Goal: Information Seeking & Learning: Learn about a topic

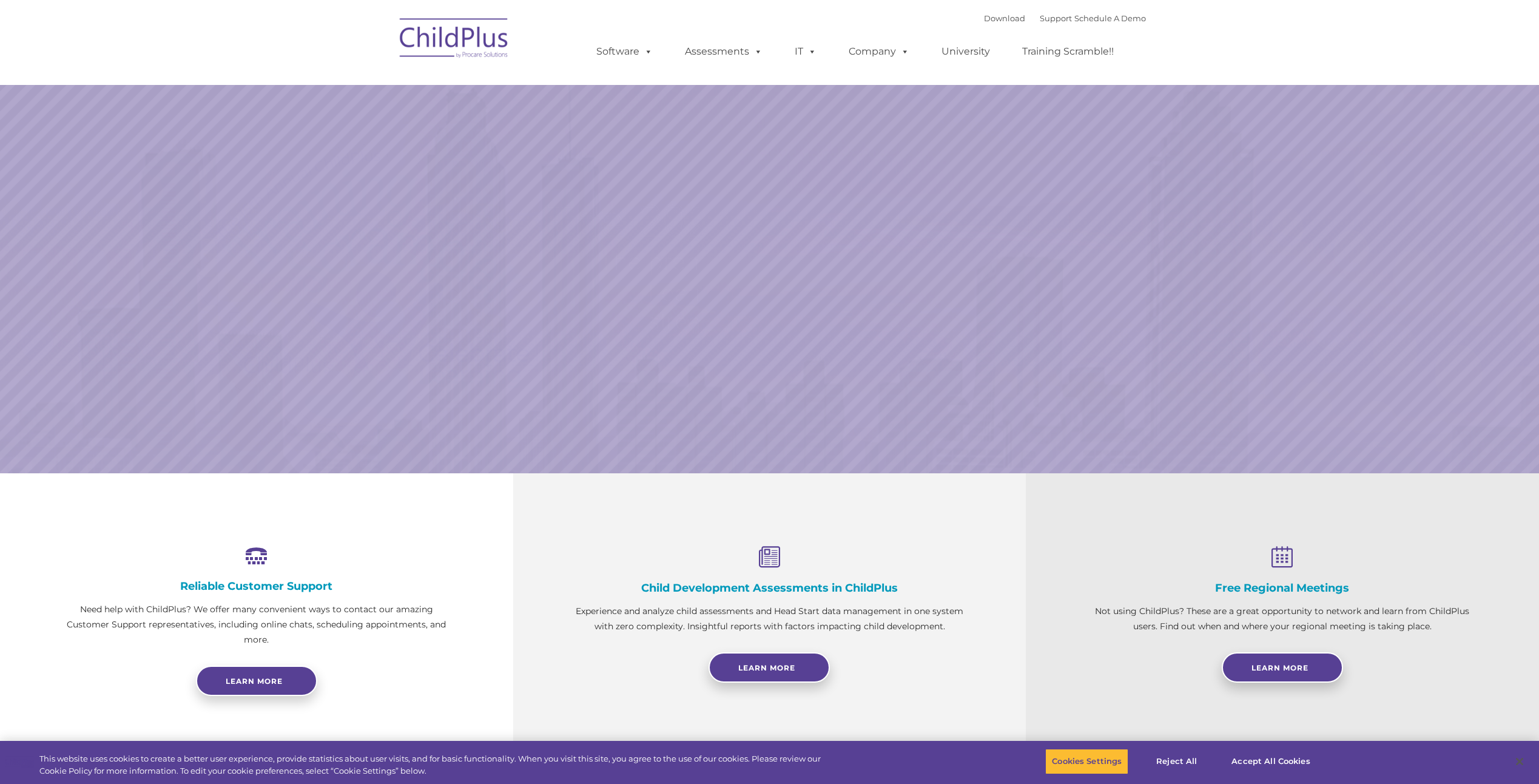
select select "MEDIUM"
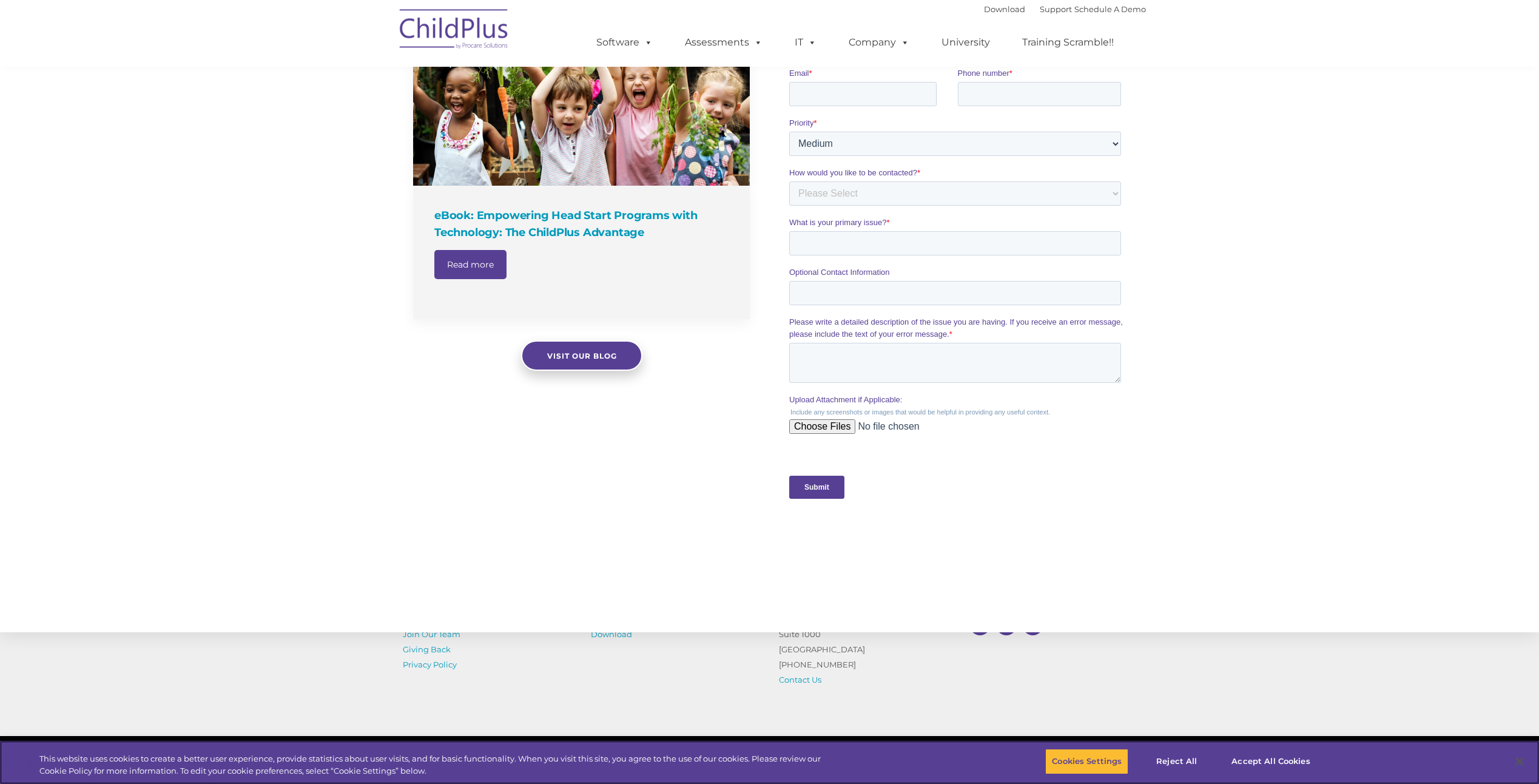
scroll to position [957, 0]
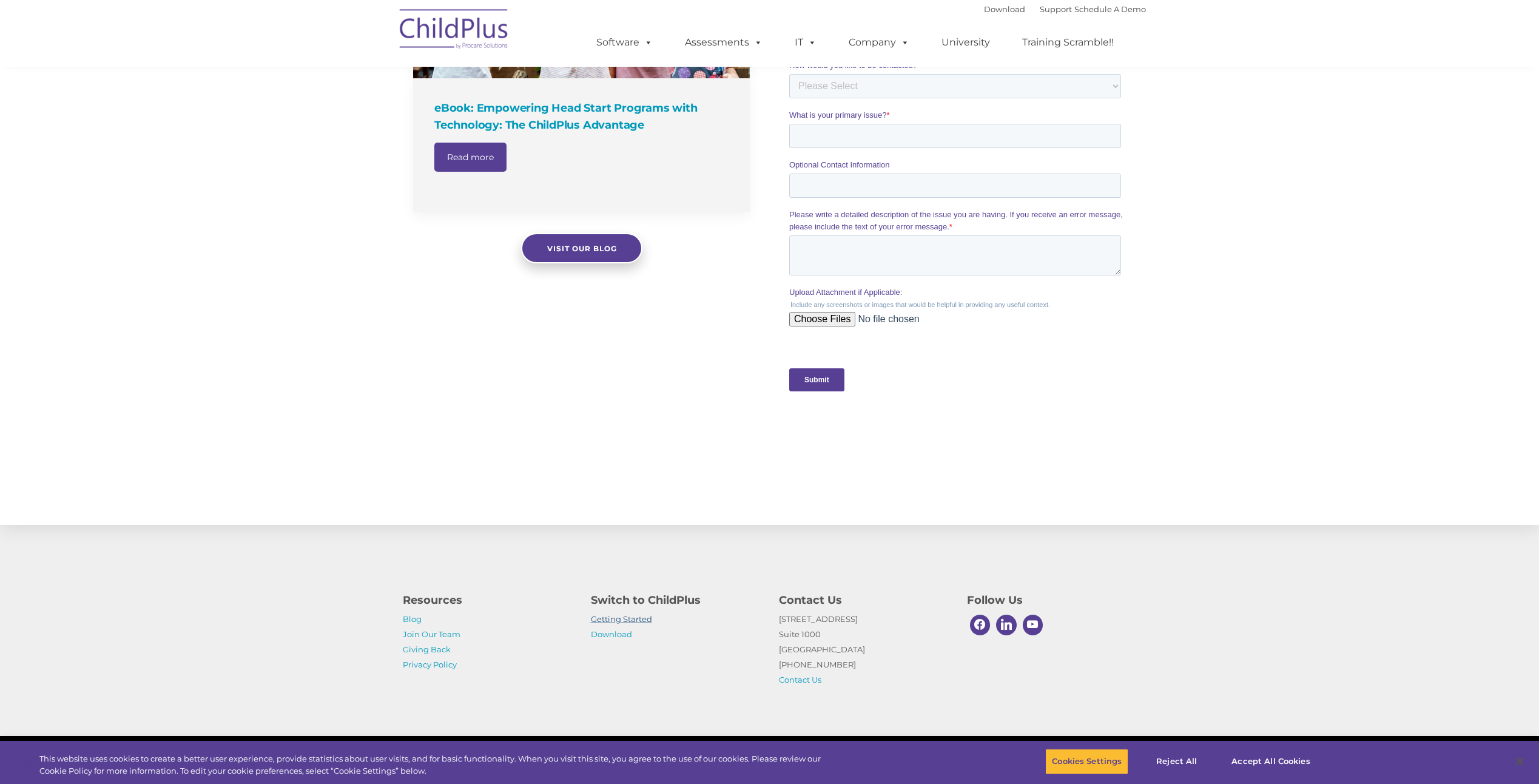
click at [631, 618] on link "Getting Started" at bounding box center [621, 619] width 62 height 10
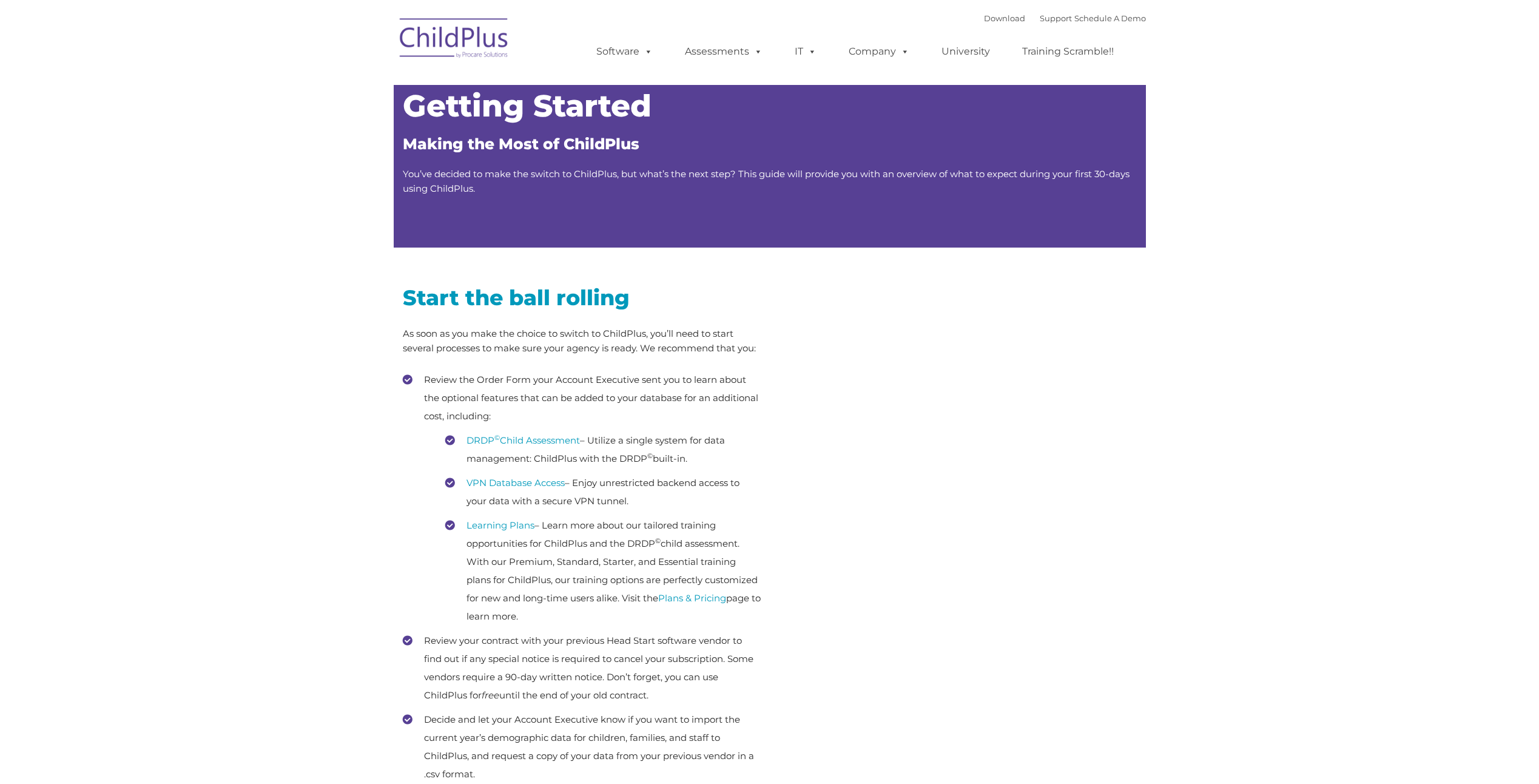
type input ""
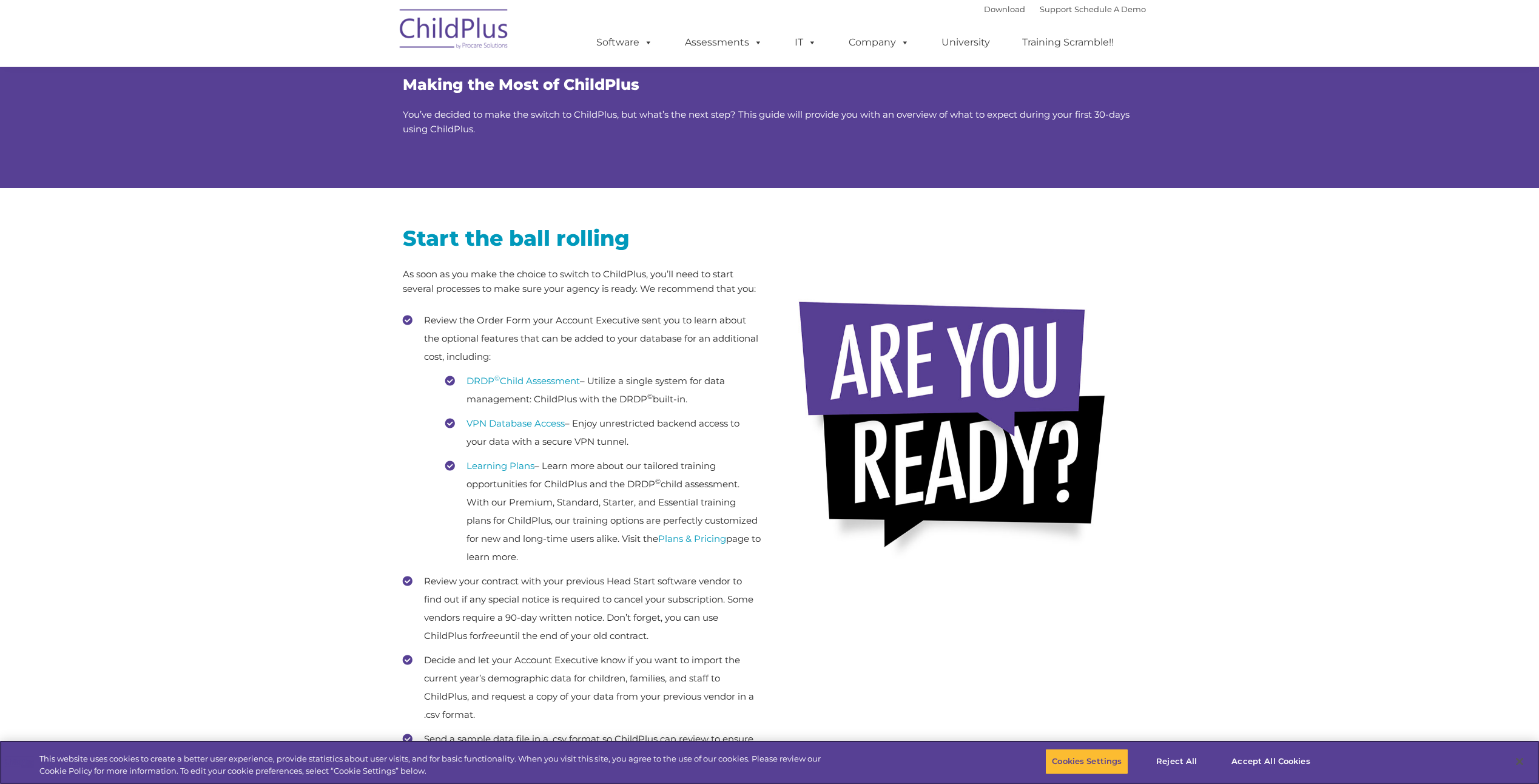
scroll to position [61, 0]
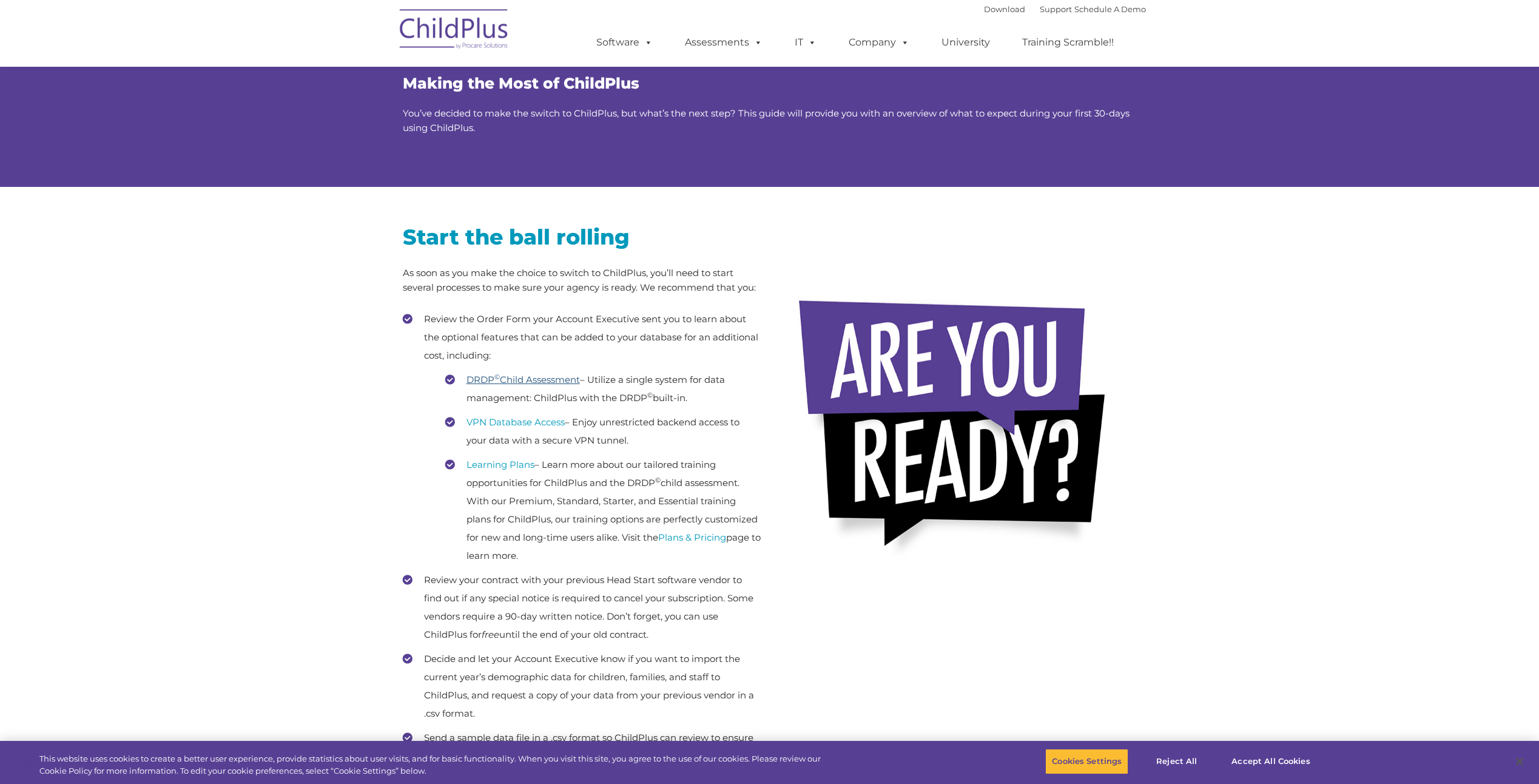
click at [522, 381] on link "DRDP © Child Assessment" at bounding box center [523, 379] width 113 height 12
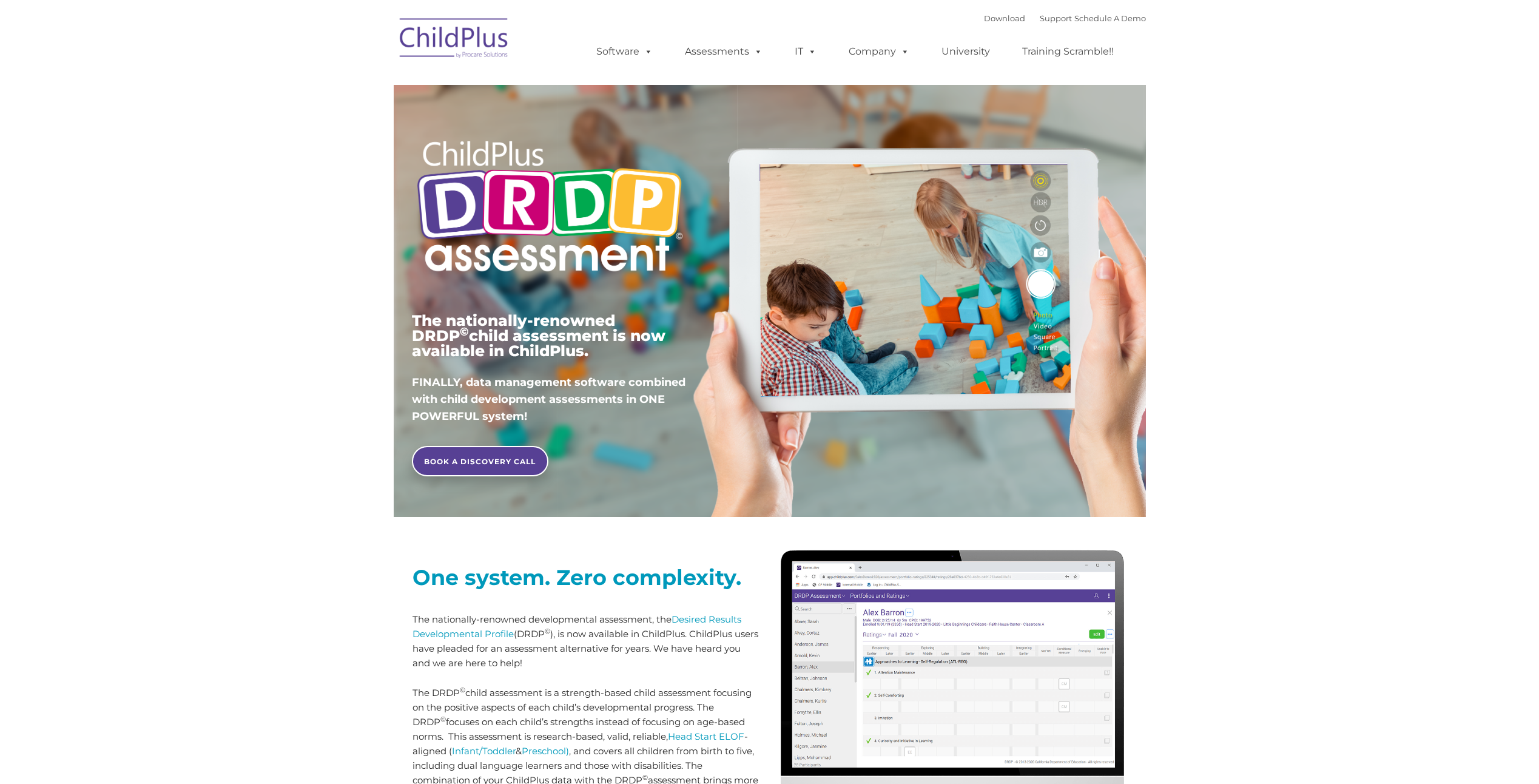
type input ""
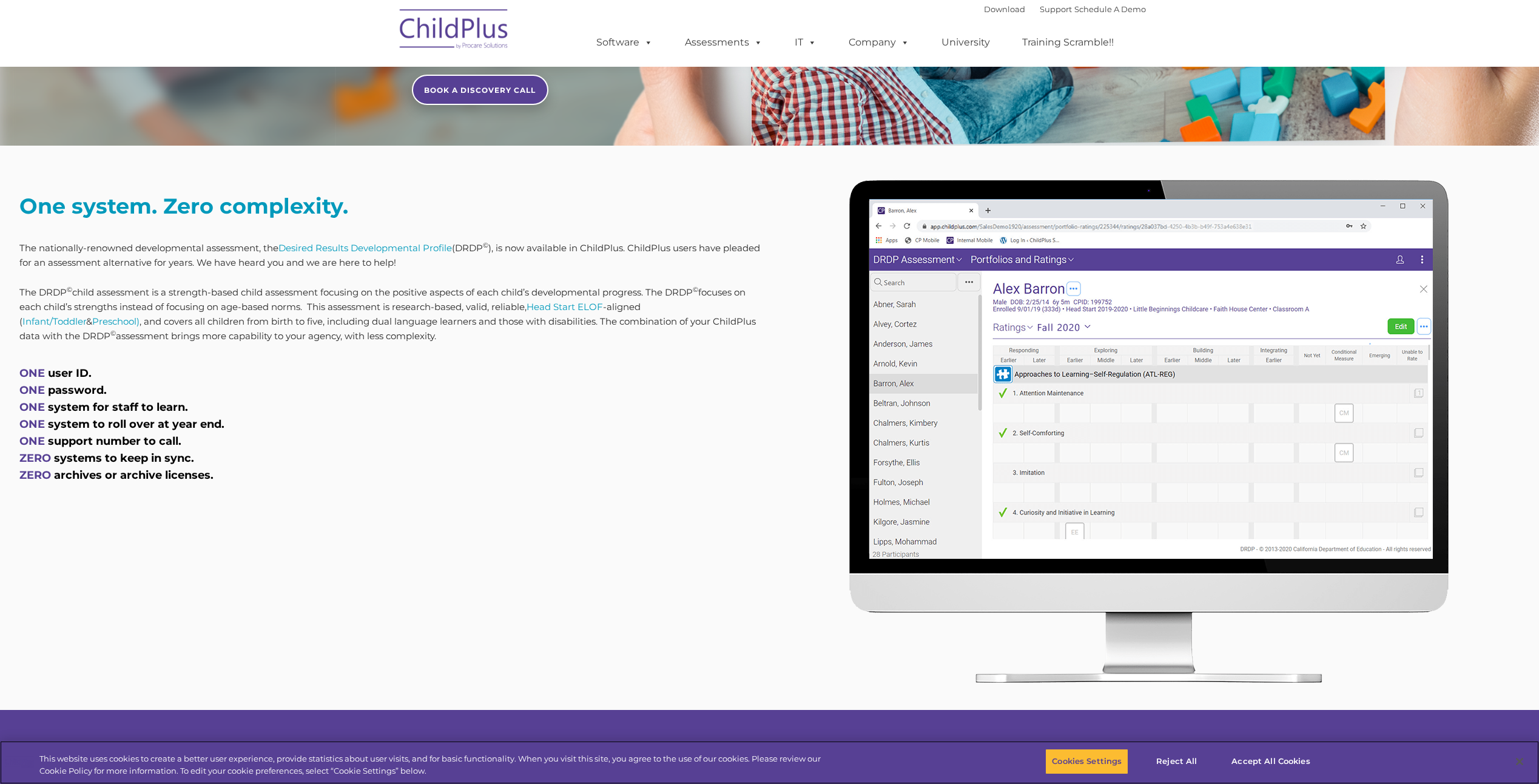
scroll to position [399, 0]
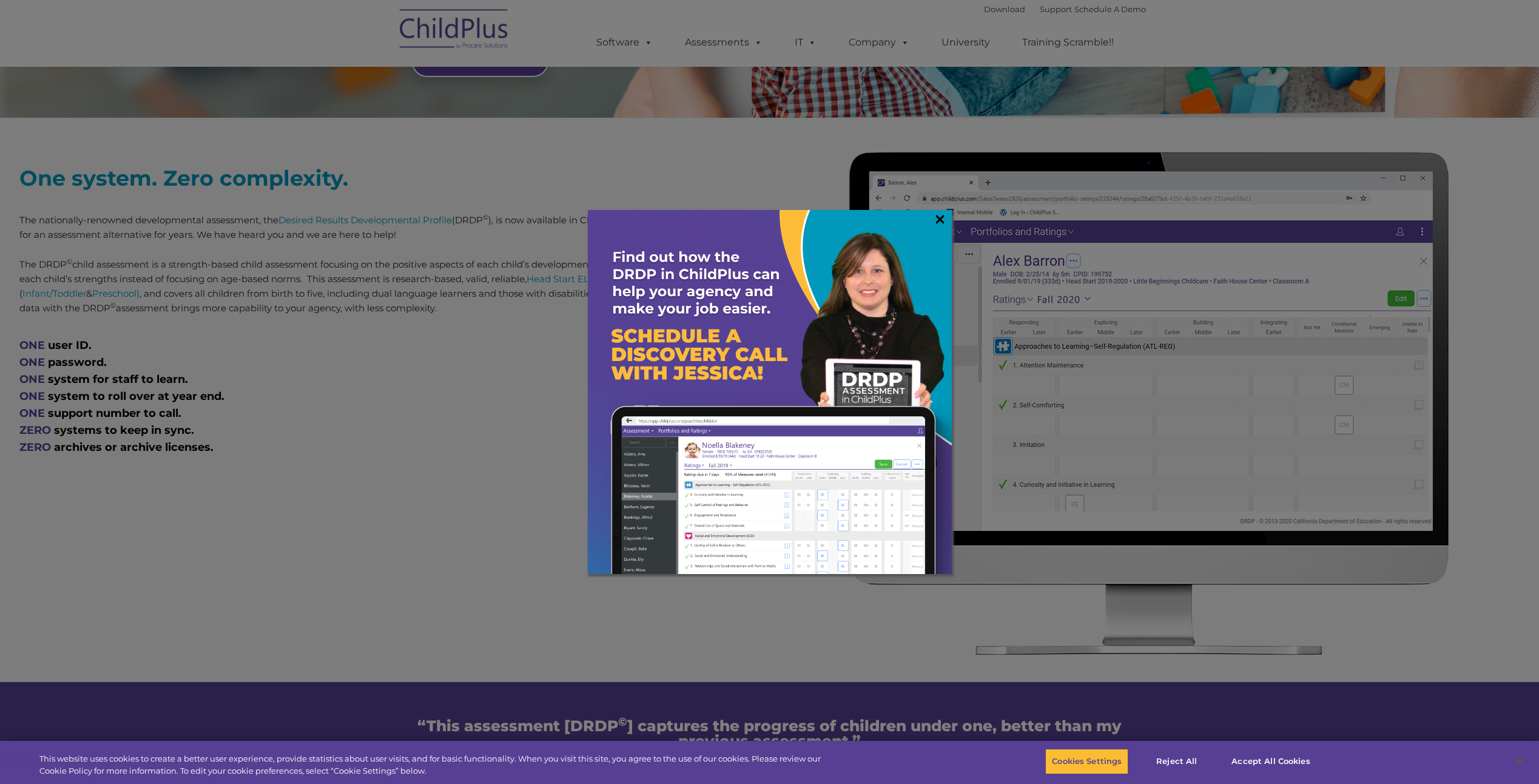
click at [943, 219] on link "×" at bounding box center [940, 219] width 14 height 12
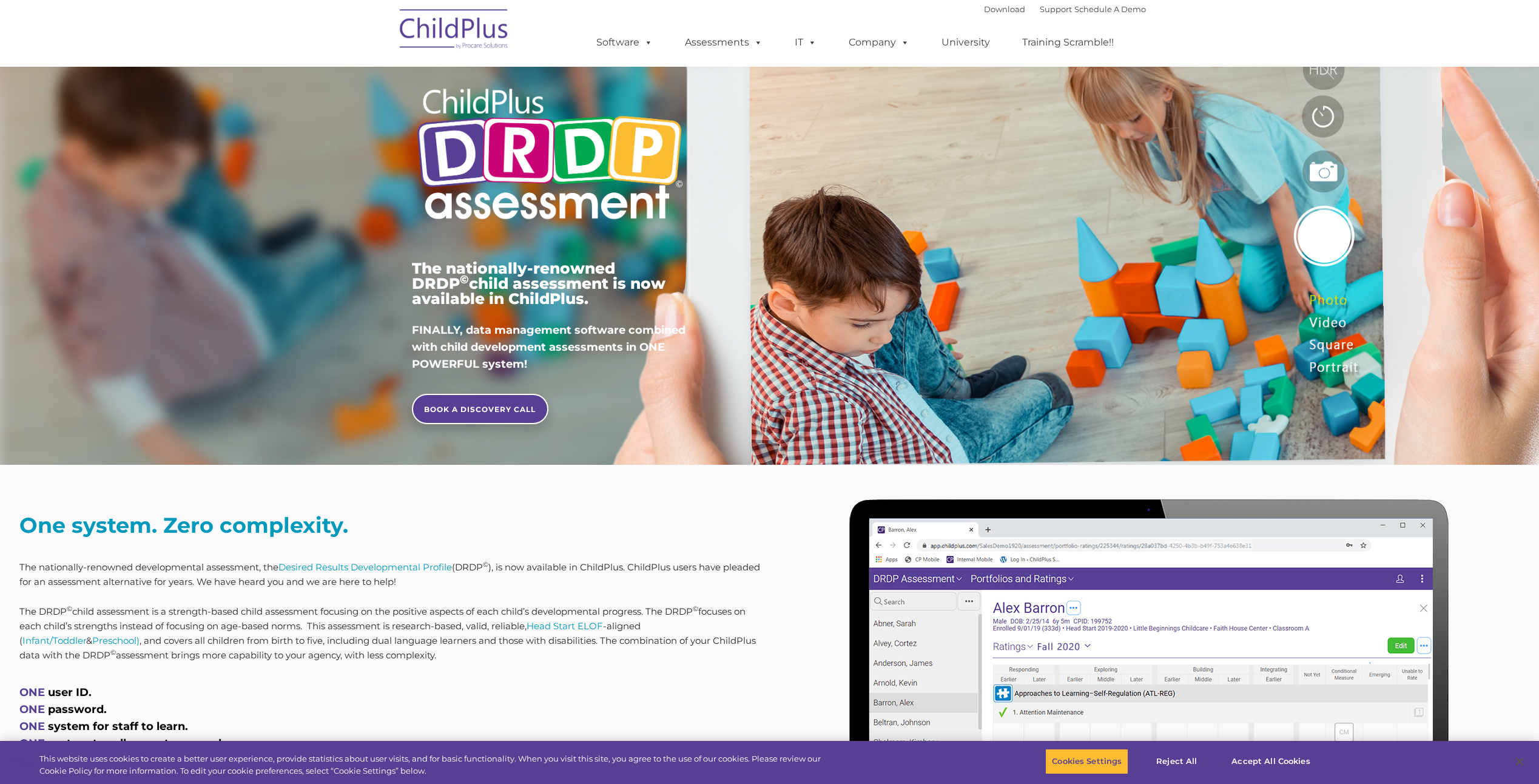
scroll to position [0, 0]
